Goal: Find specific page/section: Find specific page/section

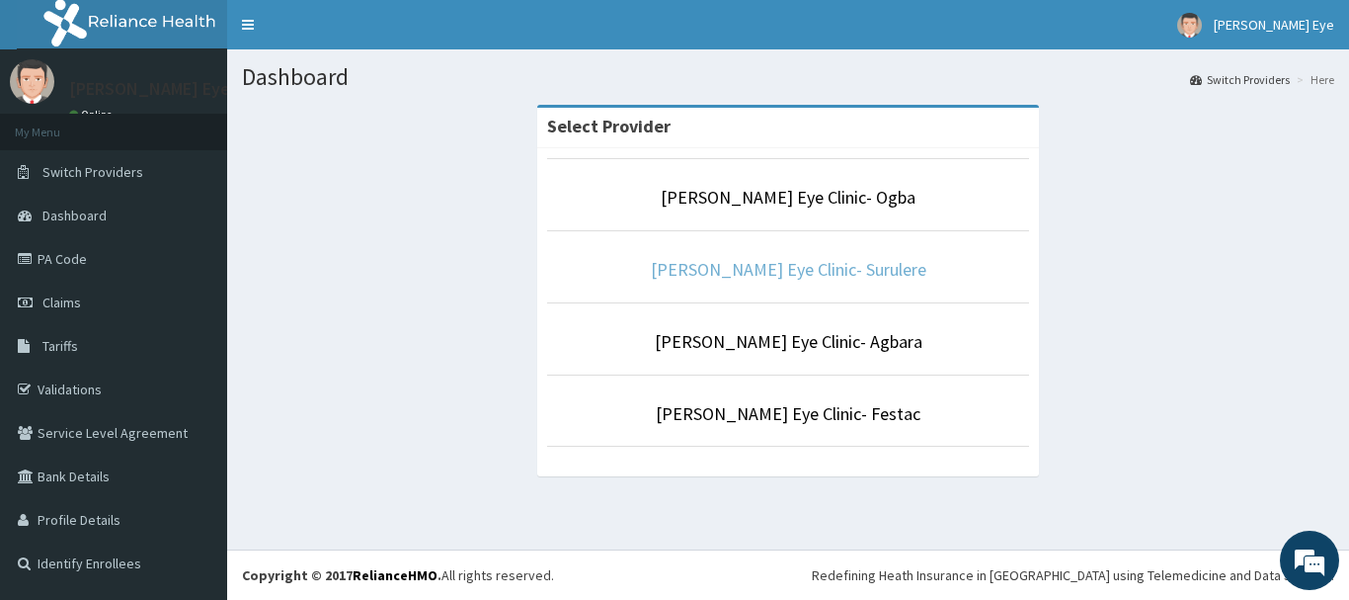
click at [704, 268] on link "[PERSON_NAME] Eye Clinic- Surulere" at bounding box center [789, 269] width 276 height 23
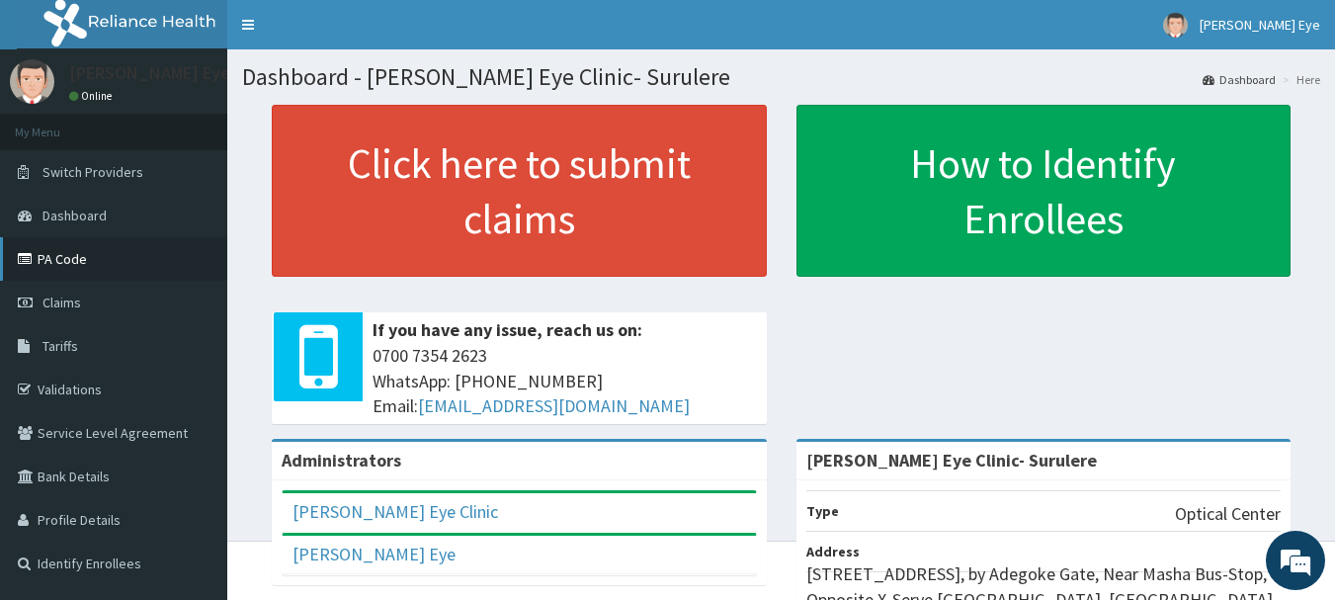
click at [88, 257] on link "PA Code" at bounding box center [113, 258] width 227 height 43
